Goal: Navigation & Orientation: Find specific page/section

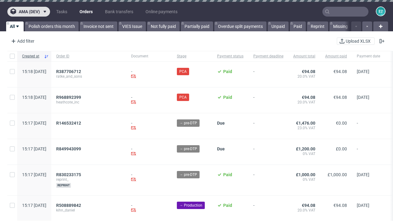
click at [29, 12] on span "ama (dev)" at bounding box center [29, 12] width 21 height 4
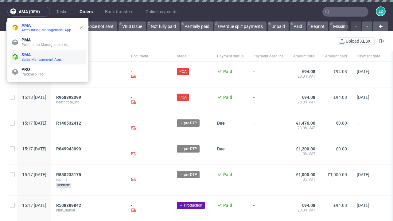
click at [48, 57] on span "Sales Management App" at bounding box center [53, 59] width 62 height 5
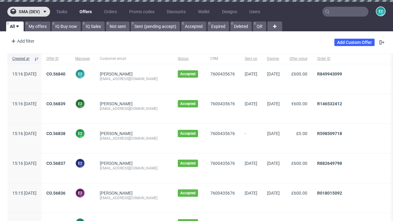
click at [29, 12] on span "sma (dev)" at bounding box center [29, 12] width 21 height 4
